Goal: Information Seeking & Learning: Understand process/instructions

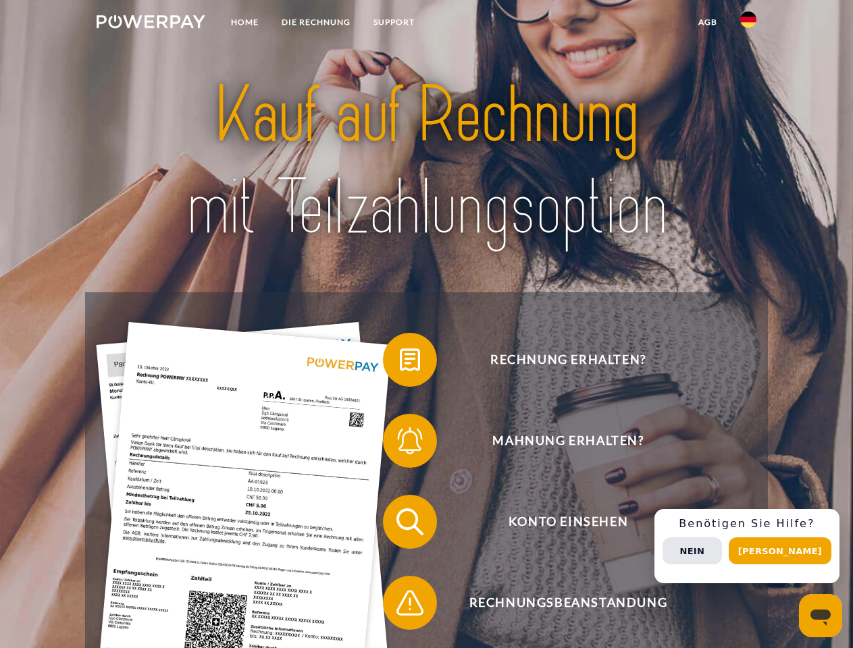
click at [151, 24] on img at bounding box center [151, 22] width 109 height 14
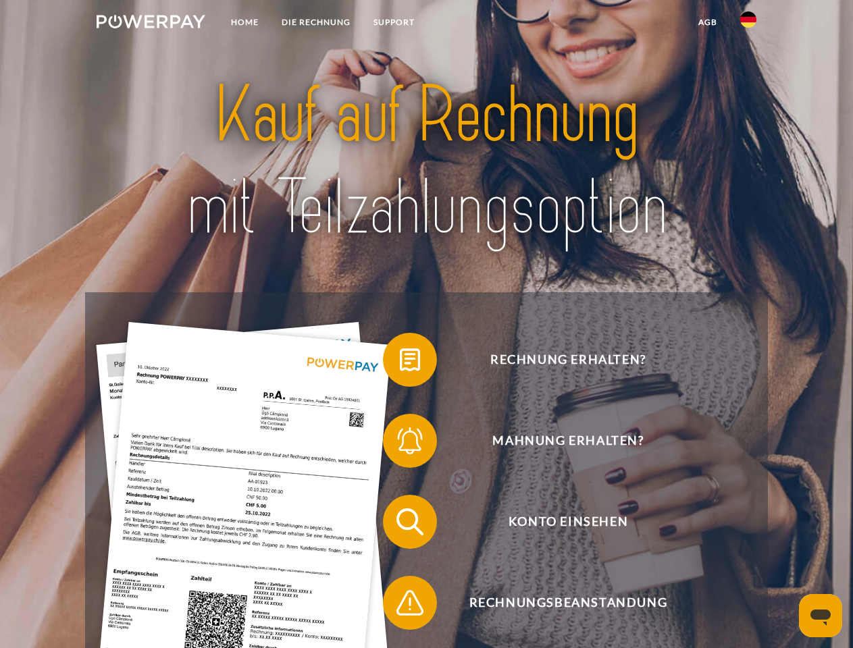
click at [748, 24] on img at bounding box center [748, 19] width 16 height 16
click at [707, 22] on link "agb" at bounding box center [708, 22] width 42 height 24
click at [400, 363] on span at bounding box center [390, 360] width 68 height 68
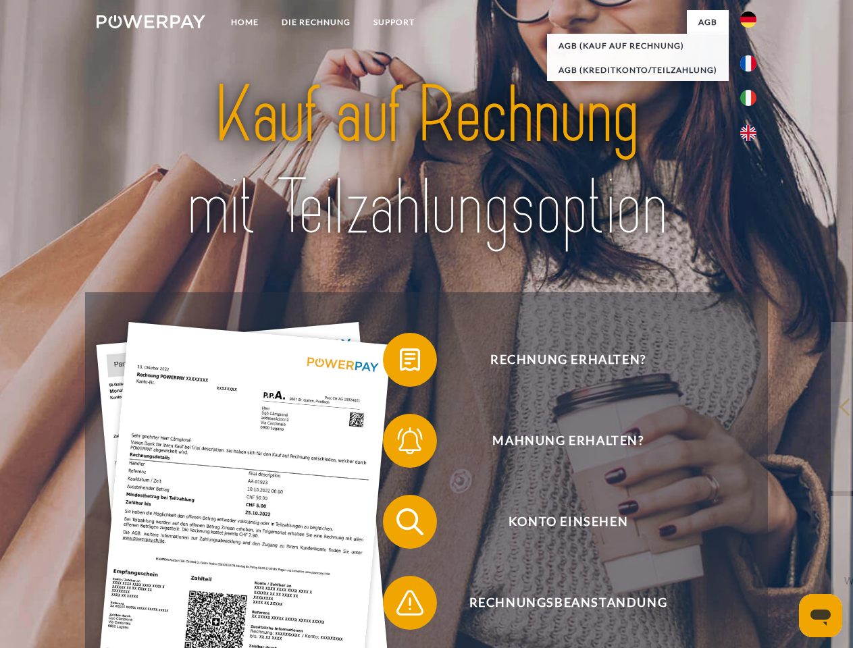
click at [400, 444] on span at bounding box center [390, 441] width 68 height 68
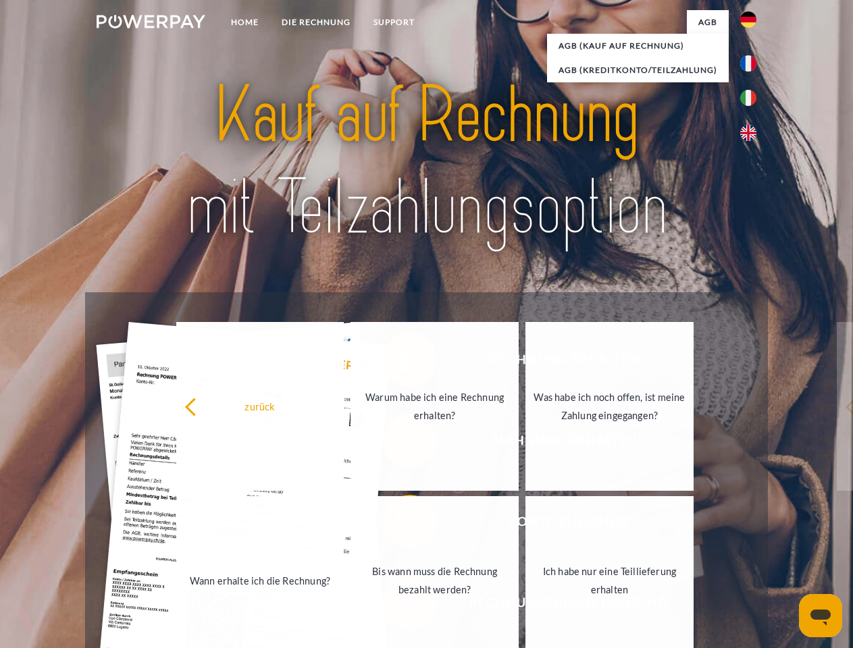
click at [400, 525] on link "Bis wann muss die Rechnung bezahlt werden?" at bounding box center [435, 580] width 168 height 169
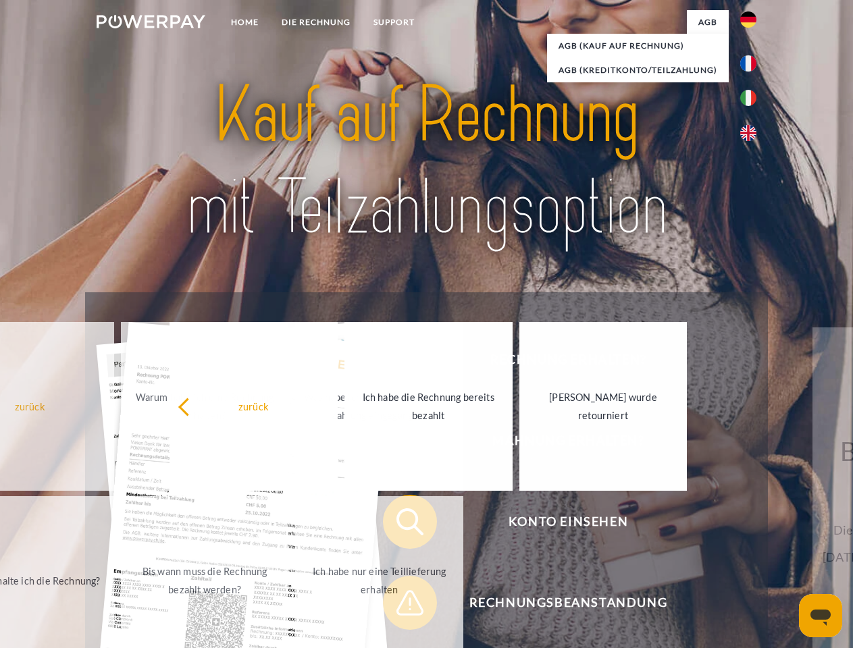
click at [400, 606] on span at bounding box center [390, 603] width 68 height 68
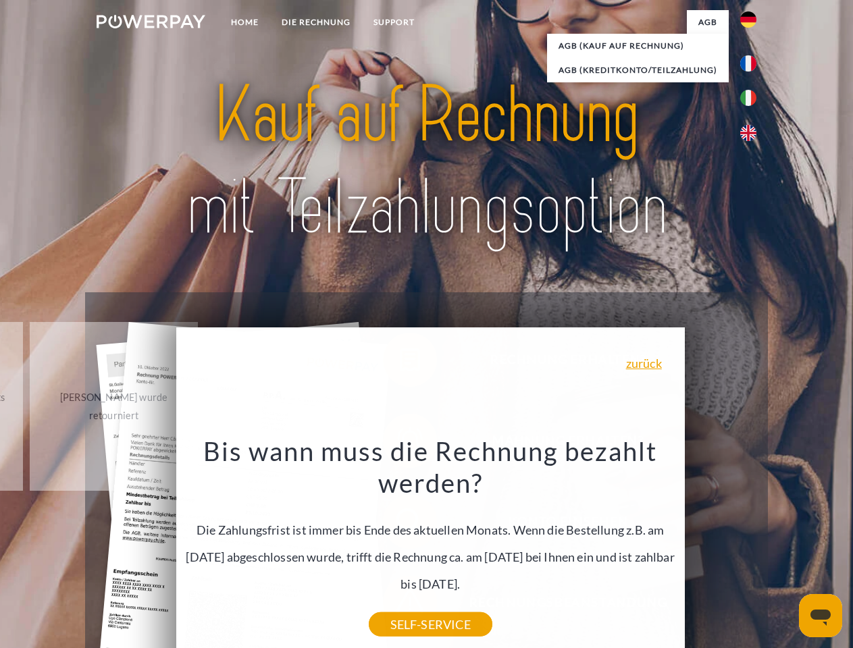
click at [752, 546] on div "Rechnung erhalten? Mahnung erhalten? Konto einsehen" at bounding box center [426, 562] width 682 height 540
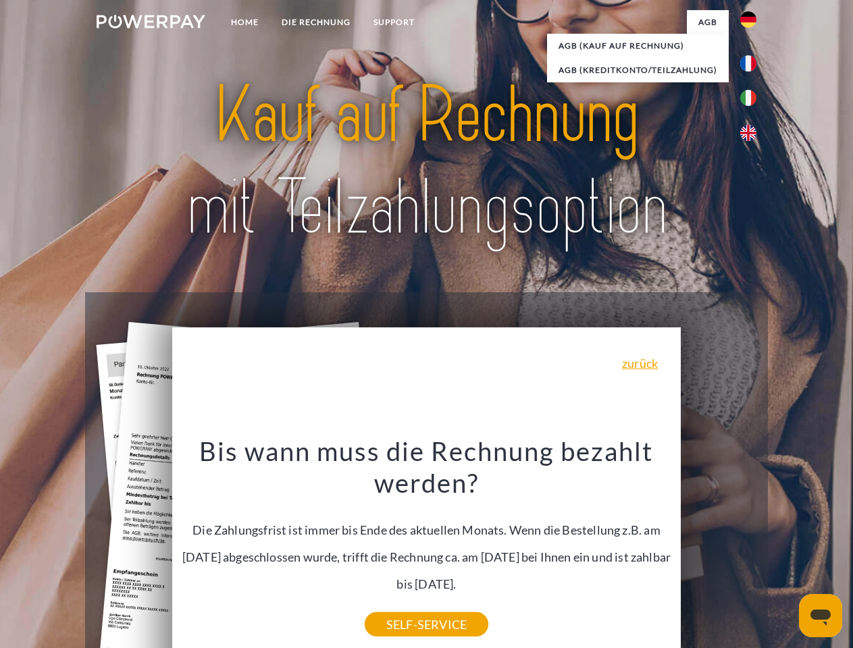
click at [719, 549] on span "Konto einsehen" at bounding box center [568, 522] width 331 height 54
click at [785, 551] on header "Home DIE RECHNUNG SUPPORT" at bounding box center [426, 466] width 853 height 933
